Goal: Communication & Community: Answer question/provide support

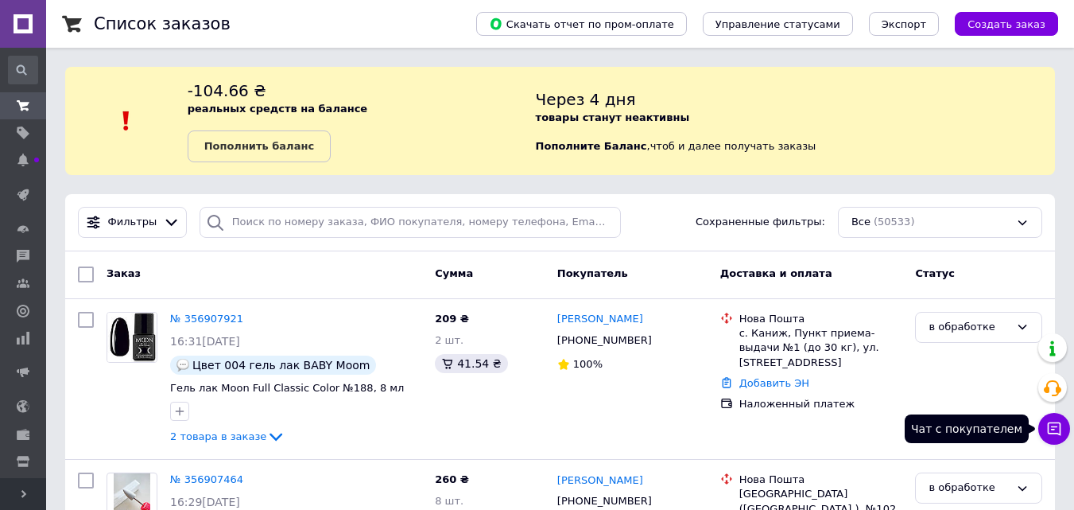
click at [1057, 424] on icon at bounding box center [1054, 429] width 16 height 16
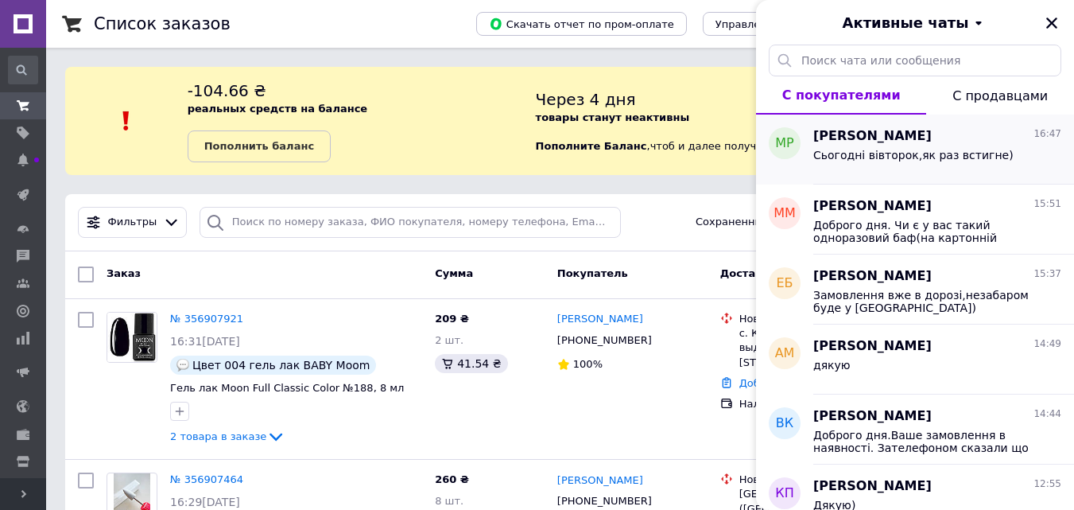
click at [910, 144] on div "Марина Рус 16:47" at bounding box center [937, 136] width 248 height 18
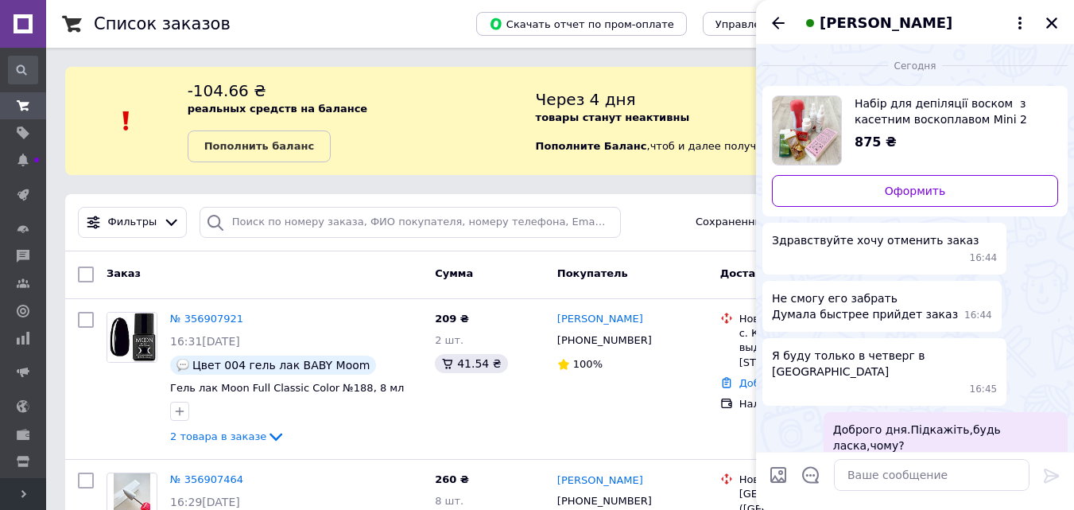
drag, startPoint x: 970, startPoint y: 395, endPoint x: 1036, endPoint y: 386, distance: 66.6
click at [1036, 421] on span "Доброго дня.Підкажіть,будь ласка,чому?" at bounding box center [945, 437] width 225 height 32
click at [998, 490] on button "Редактировать" at bounding box center [972, 506] width 191 height 32
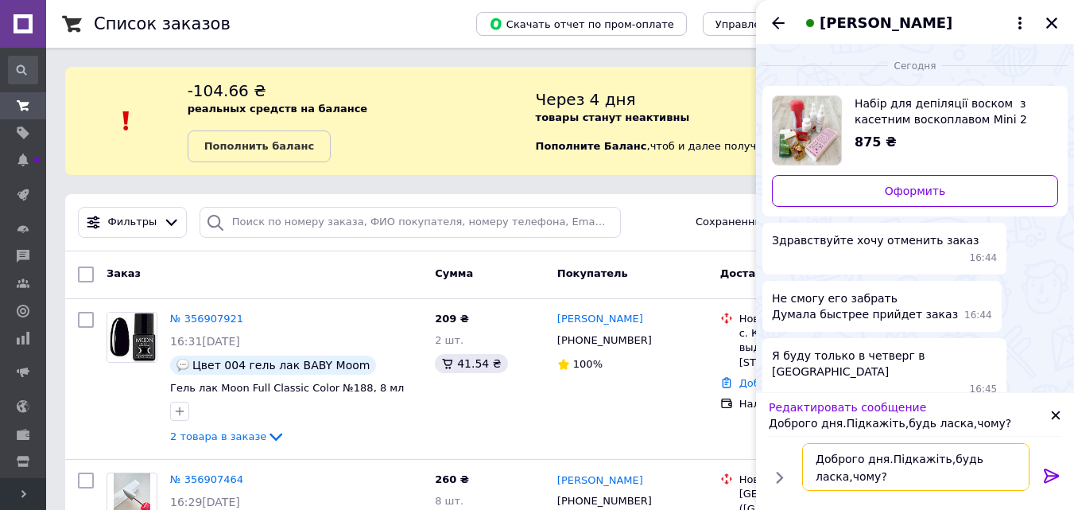
scroll to position [2, 0]
drag, startPoint x: 882, startPoint y: 458, endPoint x: 904, endPoint y: 488, distance: 37.1
click at [904, 488] on textarea "Доброго дня.Підкажіть,будь ласка,чому?" at bounding box center [915, 467] width 227 height 48
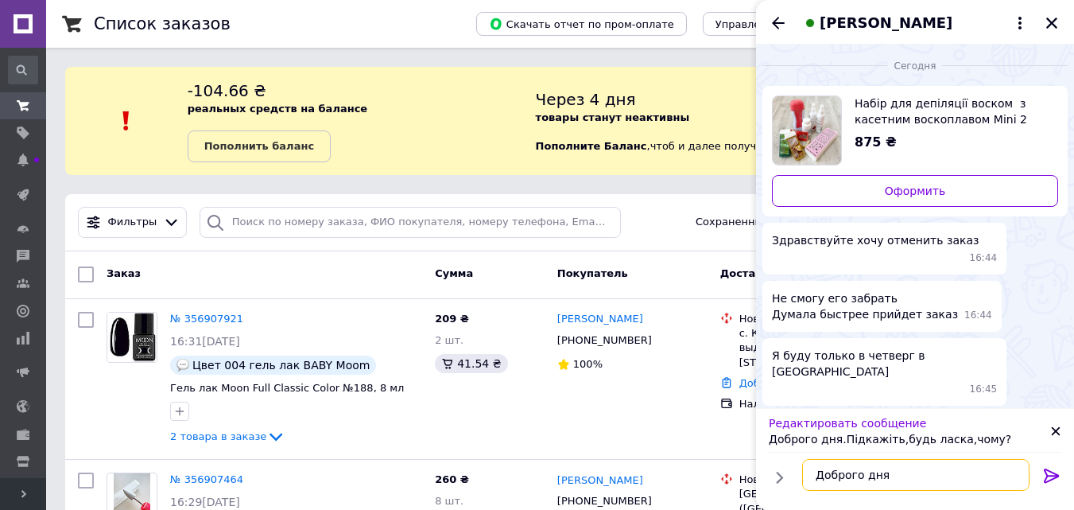
scroll to position [0, 0]
type textarea "Доброго дня."
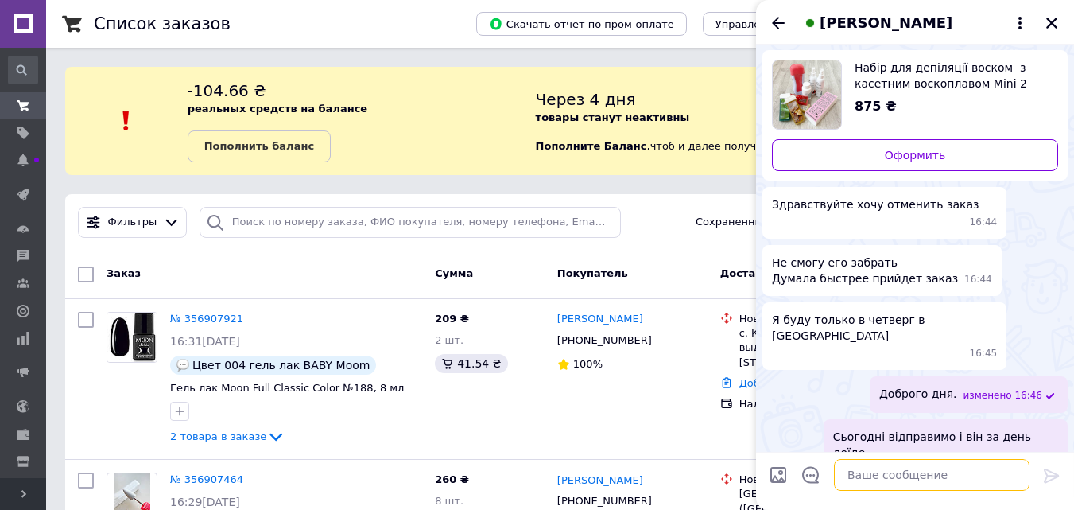
scroll to position [9, 0]
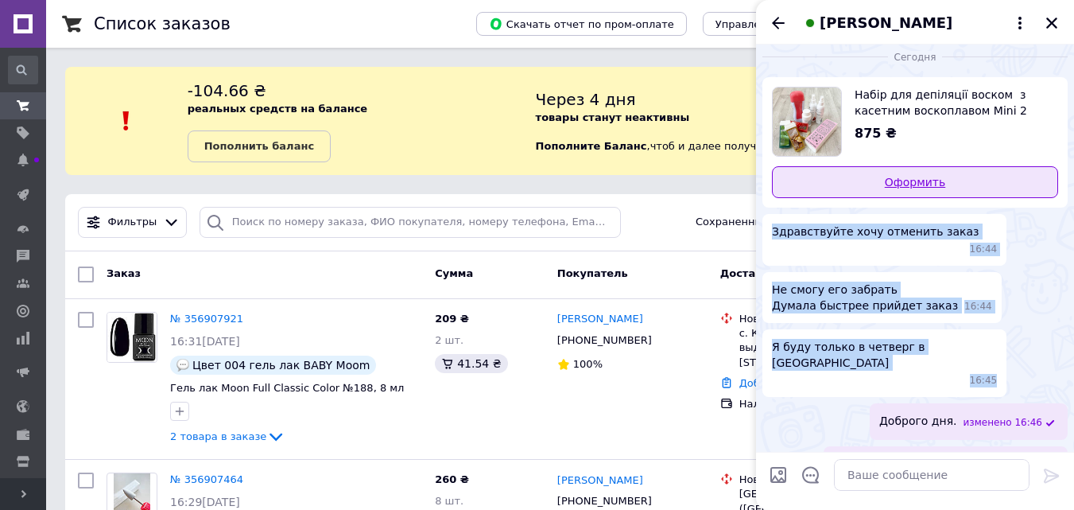
drag, startPoint x: 986, startPoint y: 326, endPoint x: 958, endPoint y: 192, distance: 136.6
click at [958, 192] on ul "Набір для депіляції воском з касетним воскоплавом Mini 2 (на 4 касети воску) 87…" at bounding box center [914, 324] width 305 height 494
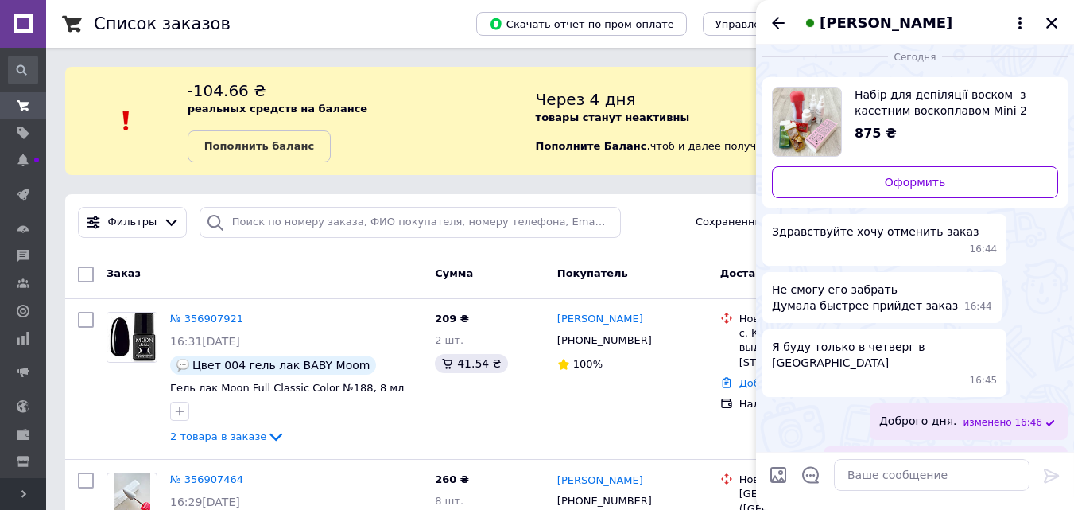
click at [668, 239] on div "Фильтры Сохраненные фильтры: Все (50533)" at bounding box center [560, 222] width 990 height 57
drag, startPoint x: 669, startPoint y: 242, endPoint x: 632, endPoint y: 222, distance: 41.6
click at [632, 222] on div "Фильтры Сохраненные фильтры: Все (50533)" at bounding box center [560, 222] width 977 height 31
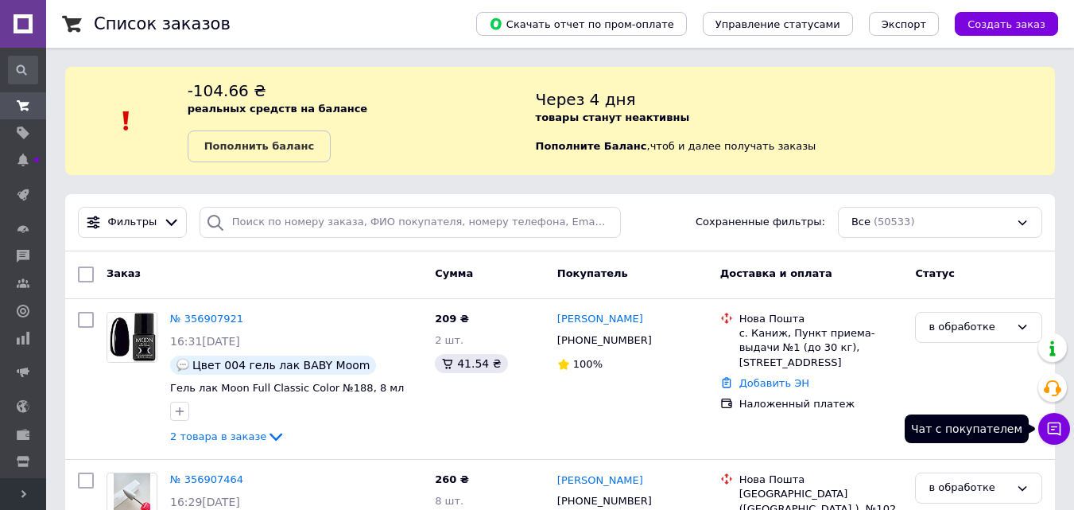
click at [1052, 433] on icon at bounding box center [1055, 429] width 14 height 14
